Goal: Navigation & Orientation: Find specific page/section

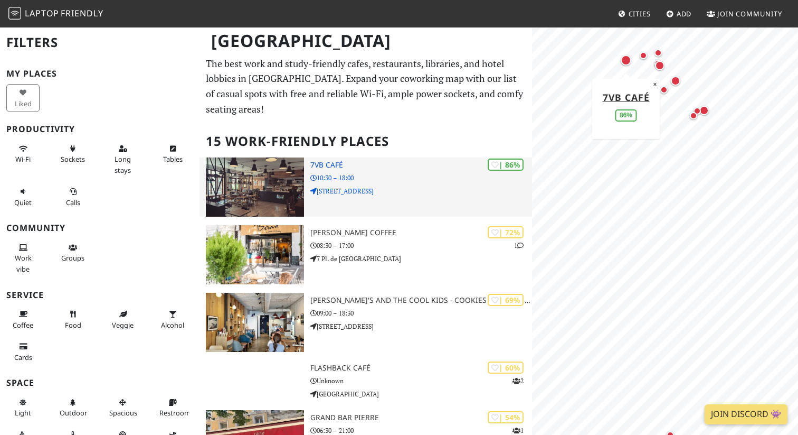
click at [286, 170] on img at bounding box center [255, 186] width 98 height 59
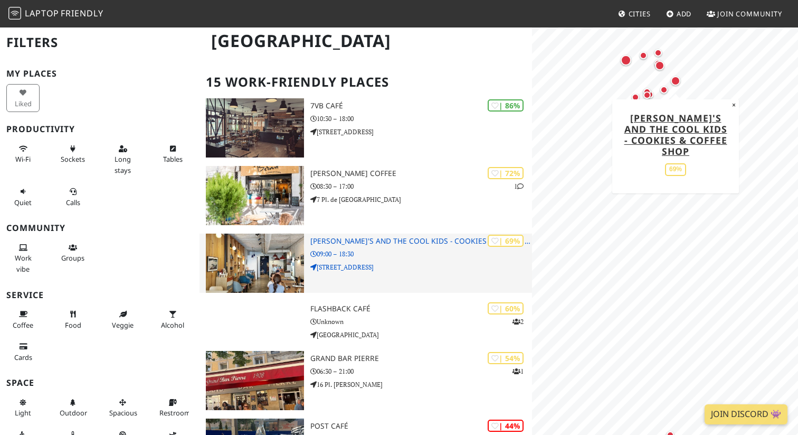
scroll to position [59, 0]
click at [423, 261] on div "| 69% [PERSON_NAME]'s and the cool kids - Cookies & Coffee shop 09:00 – 18:30 […" at bounding box center [421, 263] width 222 height 59
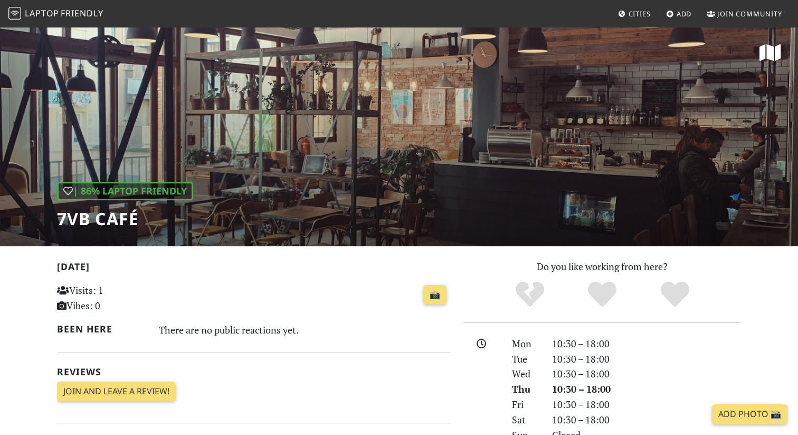
click at [524, 203] on div "| 86% Laptop Friendly 7VB Café" at bounding box center [399, 136] width 798 height 220
click at [63, 219] on h1 "7VB Café" at bounding box center [125, 219] width 136 height 20
drag, startPoint x: 63, startPoint y: 219, endPoint x: 144, endPoint y: 218, distance: 80.8
click at [144, 218] on h1 "7VB Café" at bounding box center [125, 219] width 136 height 20
copy div "7VB Café"
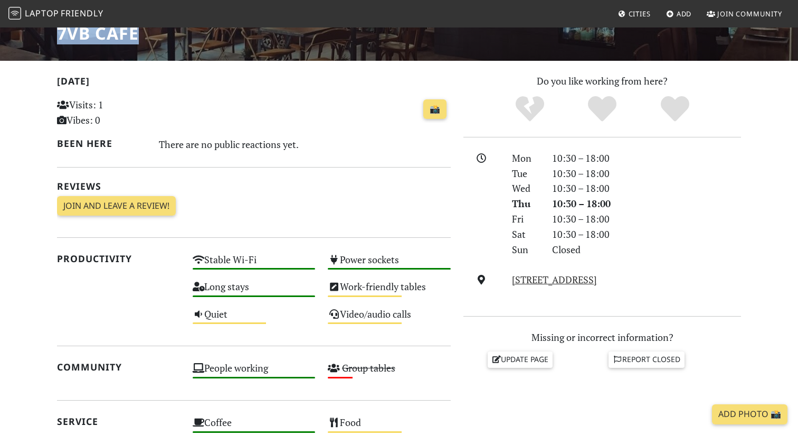
scroll to position [194, 0]
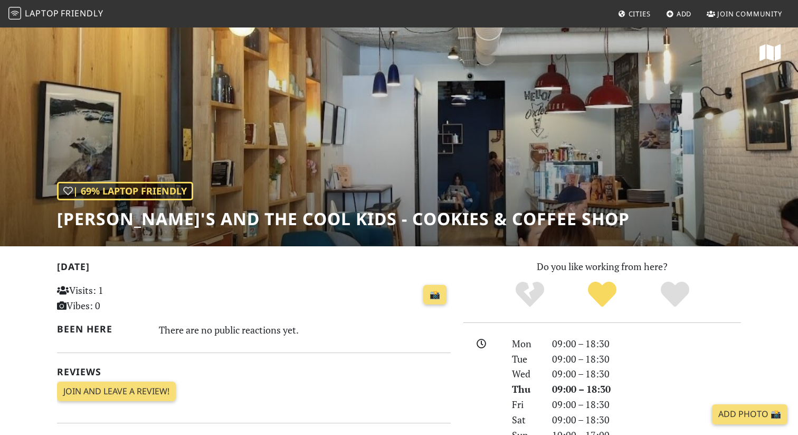
click at [74, 218] on h1 "[PERSON_NAME]'s and the cool kids - Cookies & Coffee shop" at bounding box center [343, 219] width 573 height 20
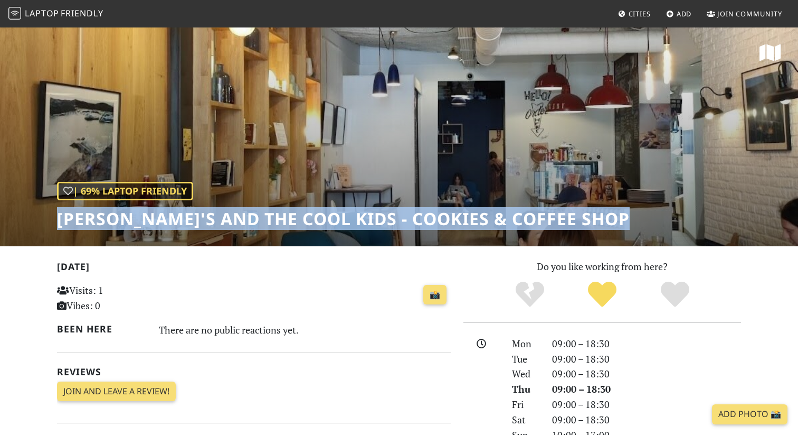
click at [74, 218] on h1 "[PERSON_NAME]'s and the cool kids - Cookies & Coffee shop" at bounding box center [343, 219] width 573 height 20
copy div "[PERSON_NAME]'s and the cool kids - Cookies & Coffee shop"
